Goal: Information Seeking & Learning: Learn about a topic

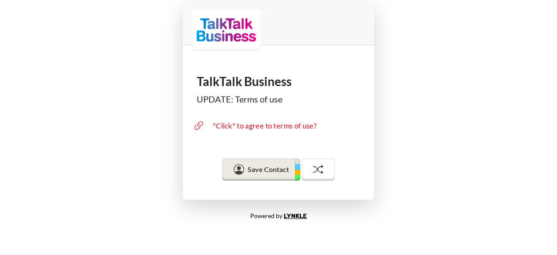
click at [253, 123] on div ""Click" to agree to terms of use?" at bounding box center [265, 125] width 104 height 11
